Goal: Find specific page/section

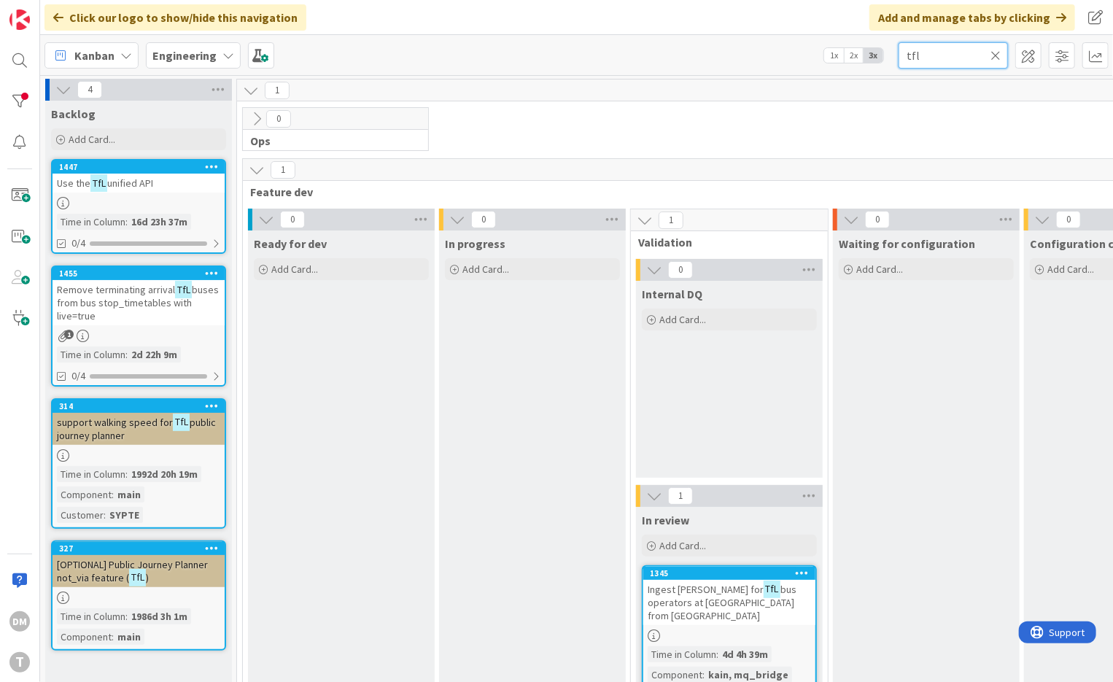
drag, startPoint x: 938, startPoint y: 56, endPoint x: 865, endPoint y: 40, distance: 74.7
click at [865, 40] on div "Kanban Engineering 1x 2x 3x tfl" at bounding box center [576, 55] width 1073 height 40
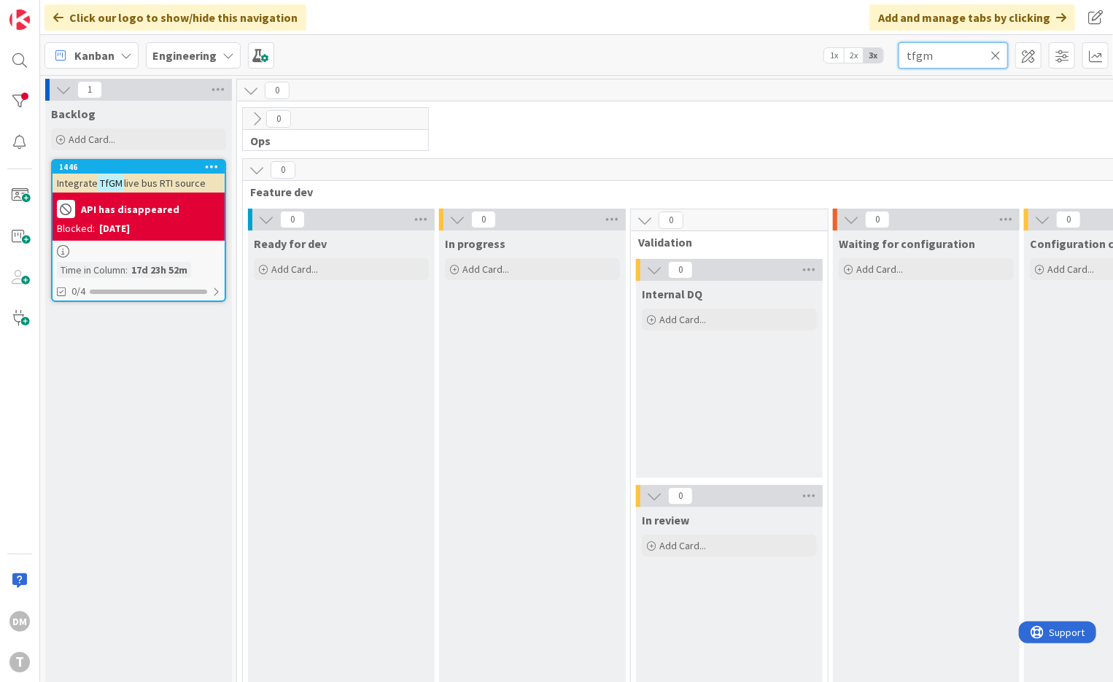
type input "tfgm"
click at [172, 187] on span "live bus RTI source" at bounding box center [165, 182] width 82 height 13
